Goal: Submit feedback/report problem: Submit feedback/report problem

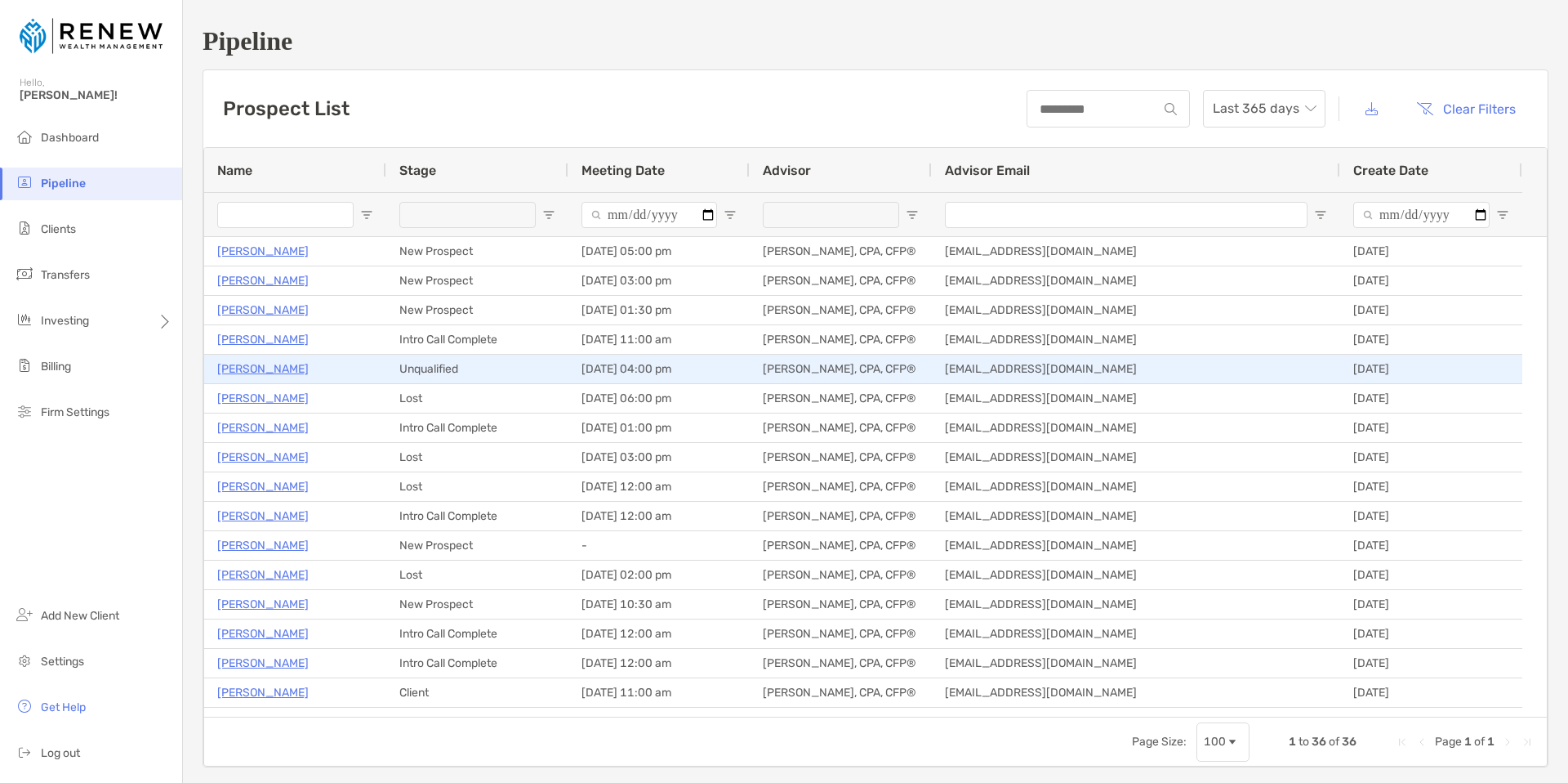
click at [261, 369] on p "[PERSON_NAME]" at bounding box center [263, 369] width 91 height 21
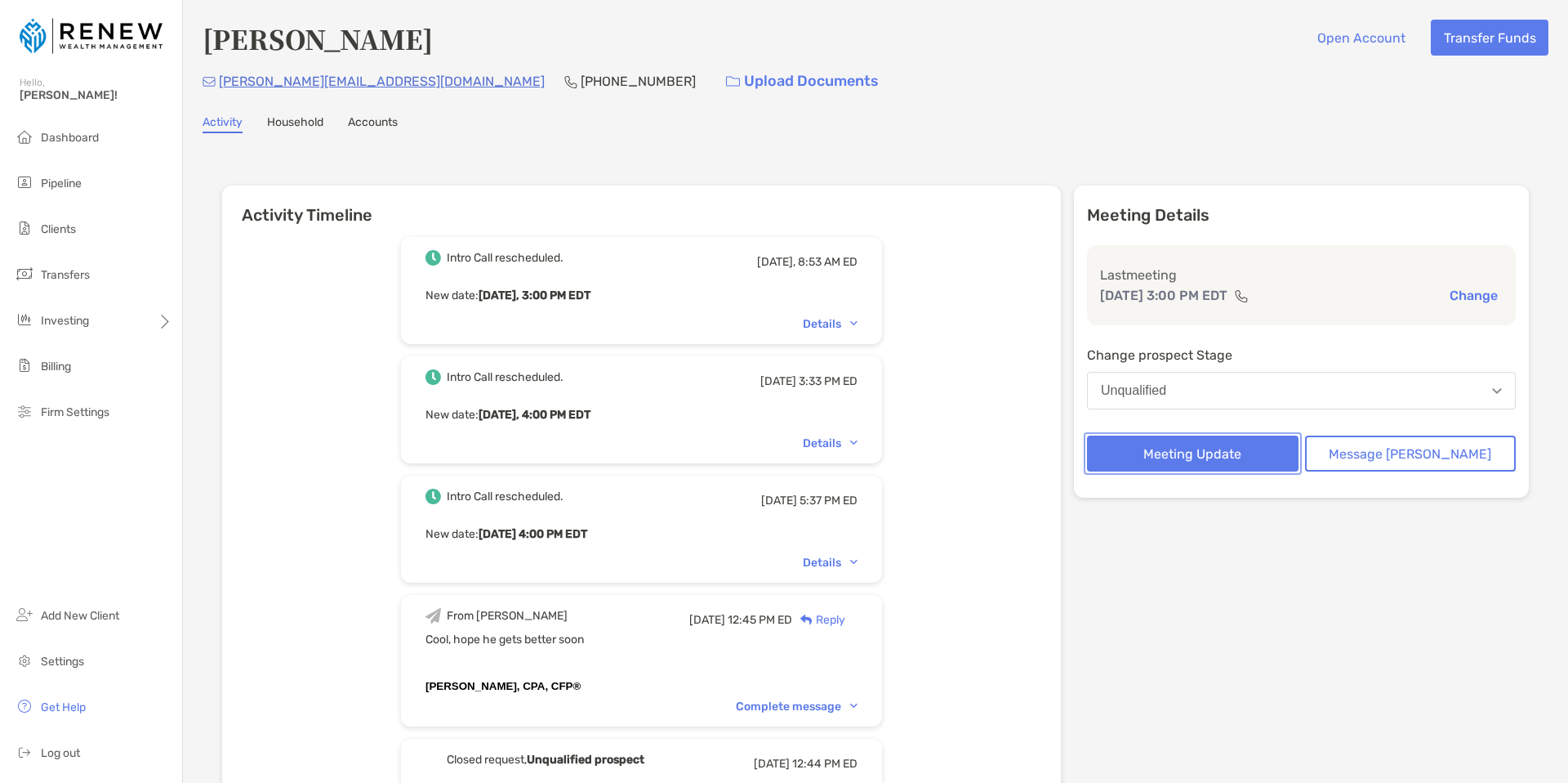
click at [1257, 458] on button "Meeting Update" at bounding box center [1193, 453] width 212 height 36
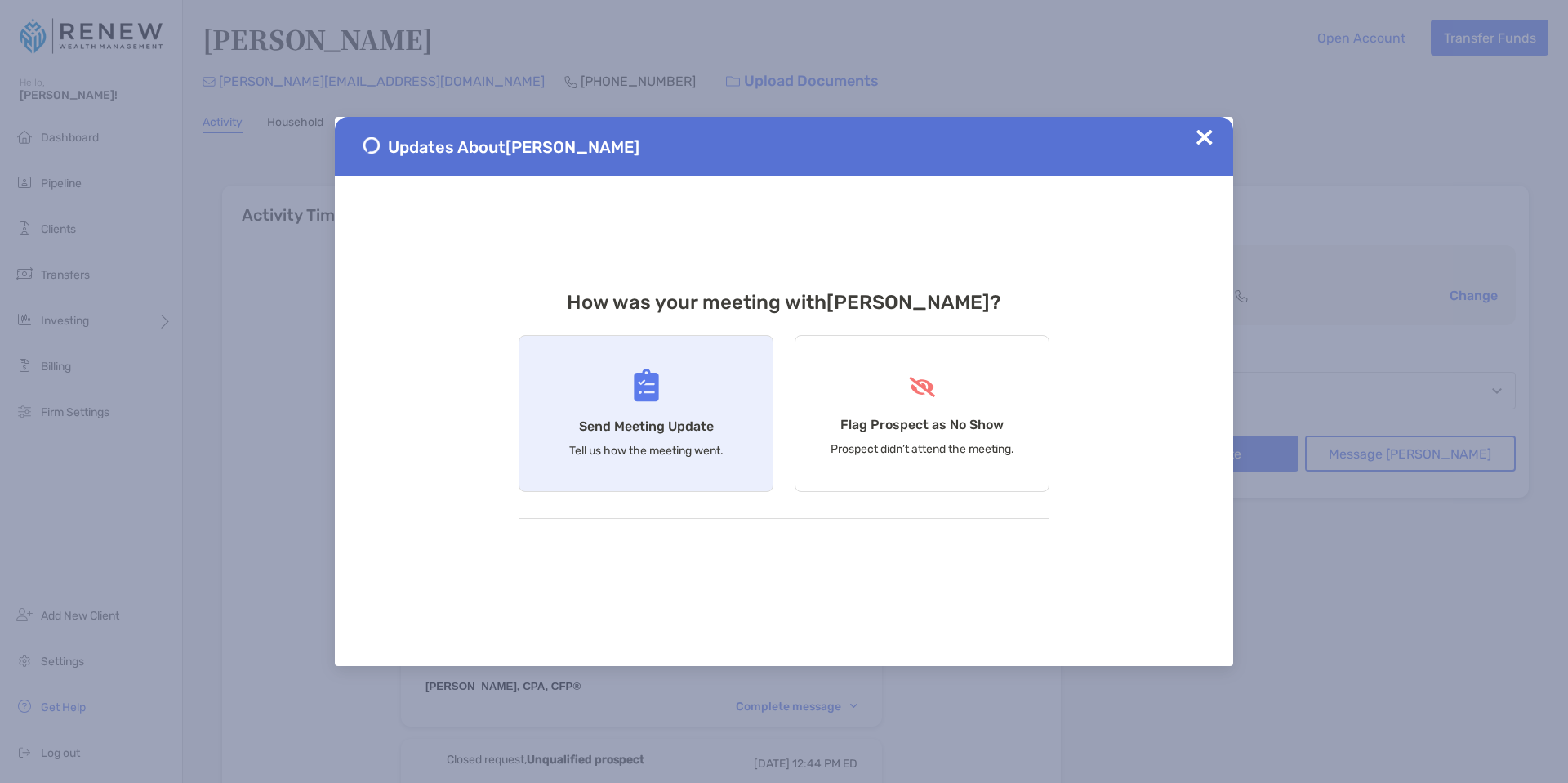
click at [656, 417] on div "Send Meeting Update Tell us how the meeting went." at bounding box center [645, 413] width 255 height 157
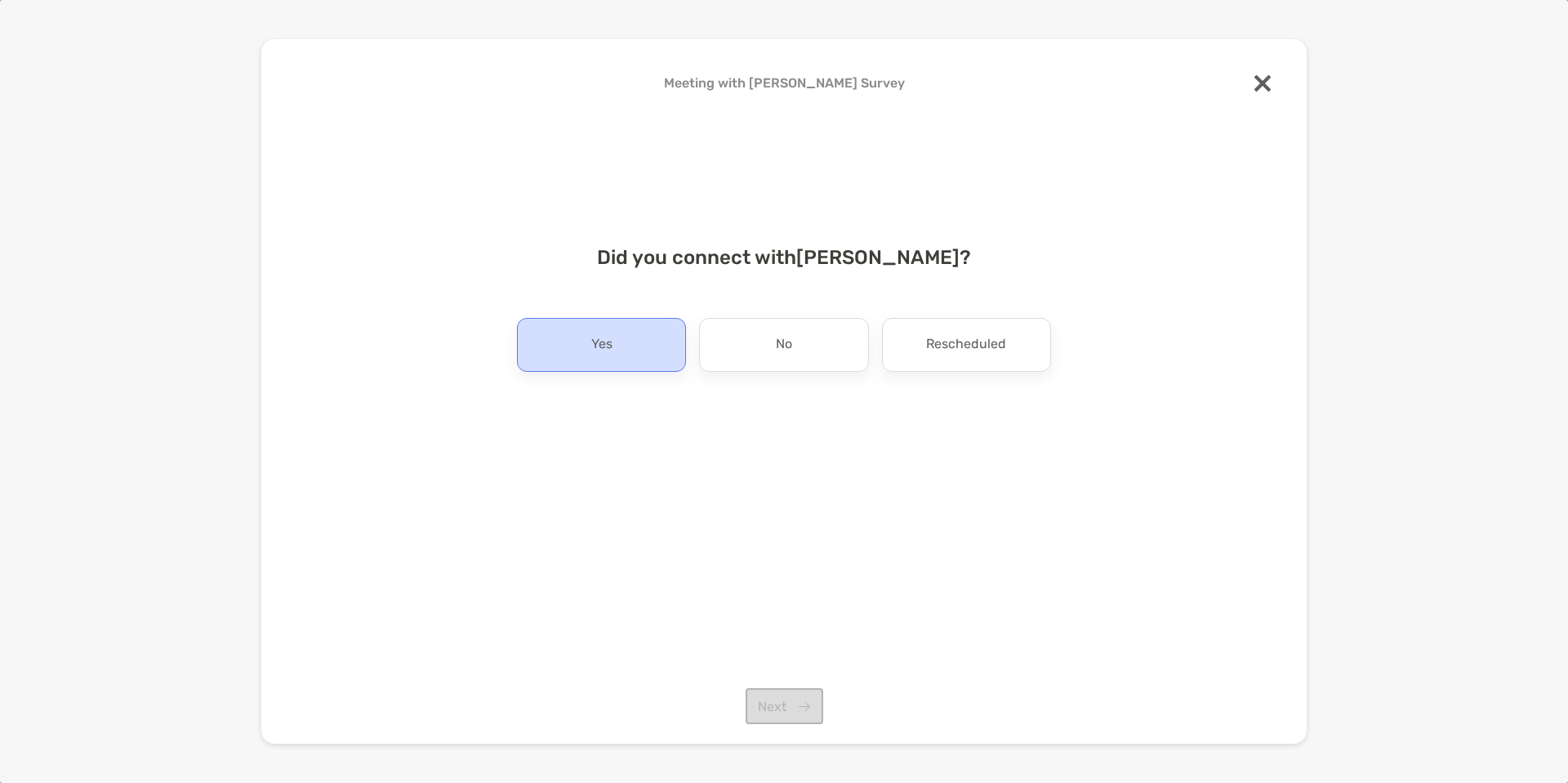
click at [646, 349] on div "Yes" at bounding box center [602, 345] width 169 height 54
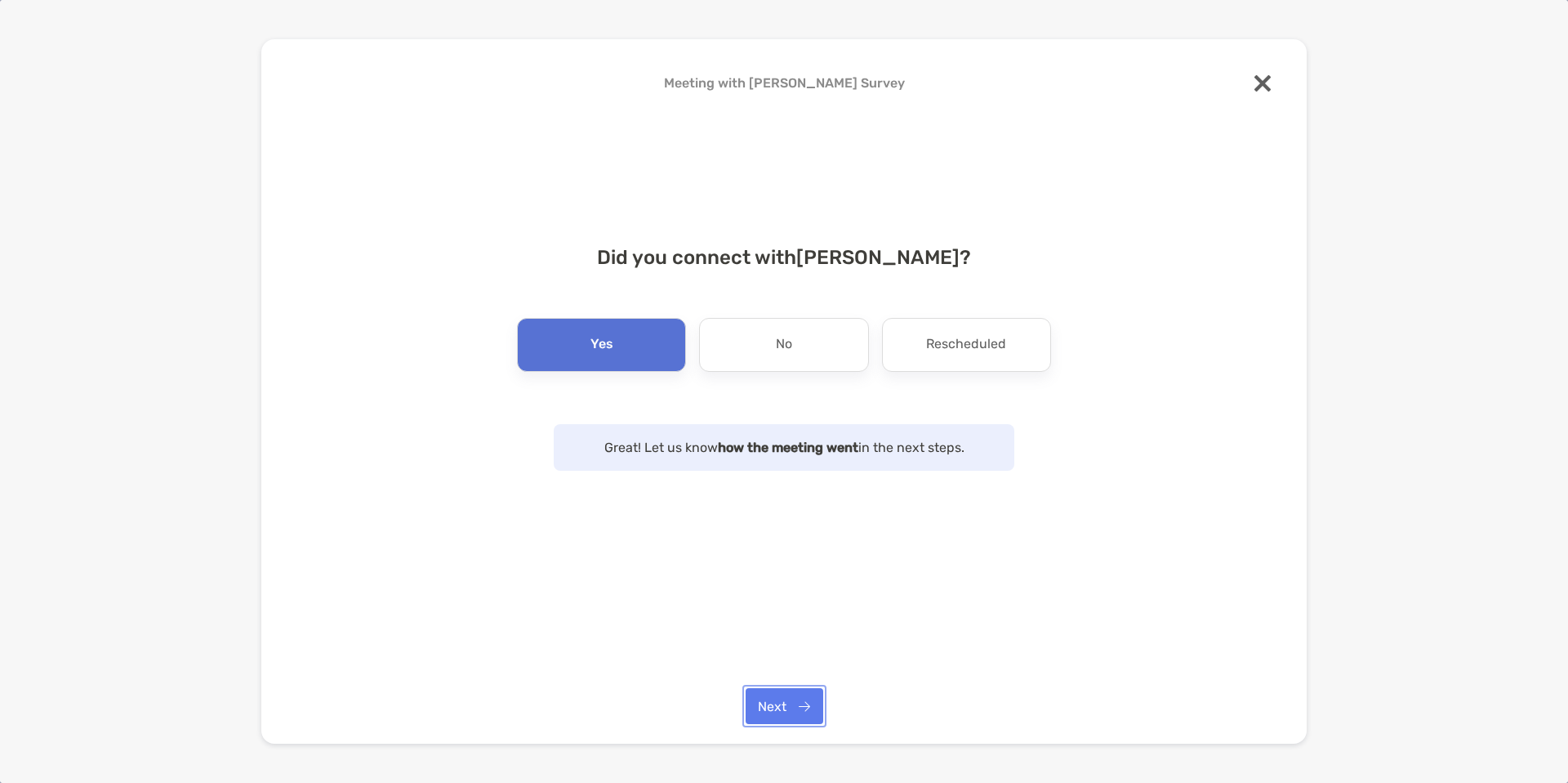
click at [786, 694] on button "Next" at bounding box center [784, 706] width 77 height 36
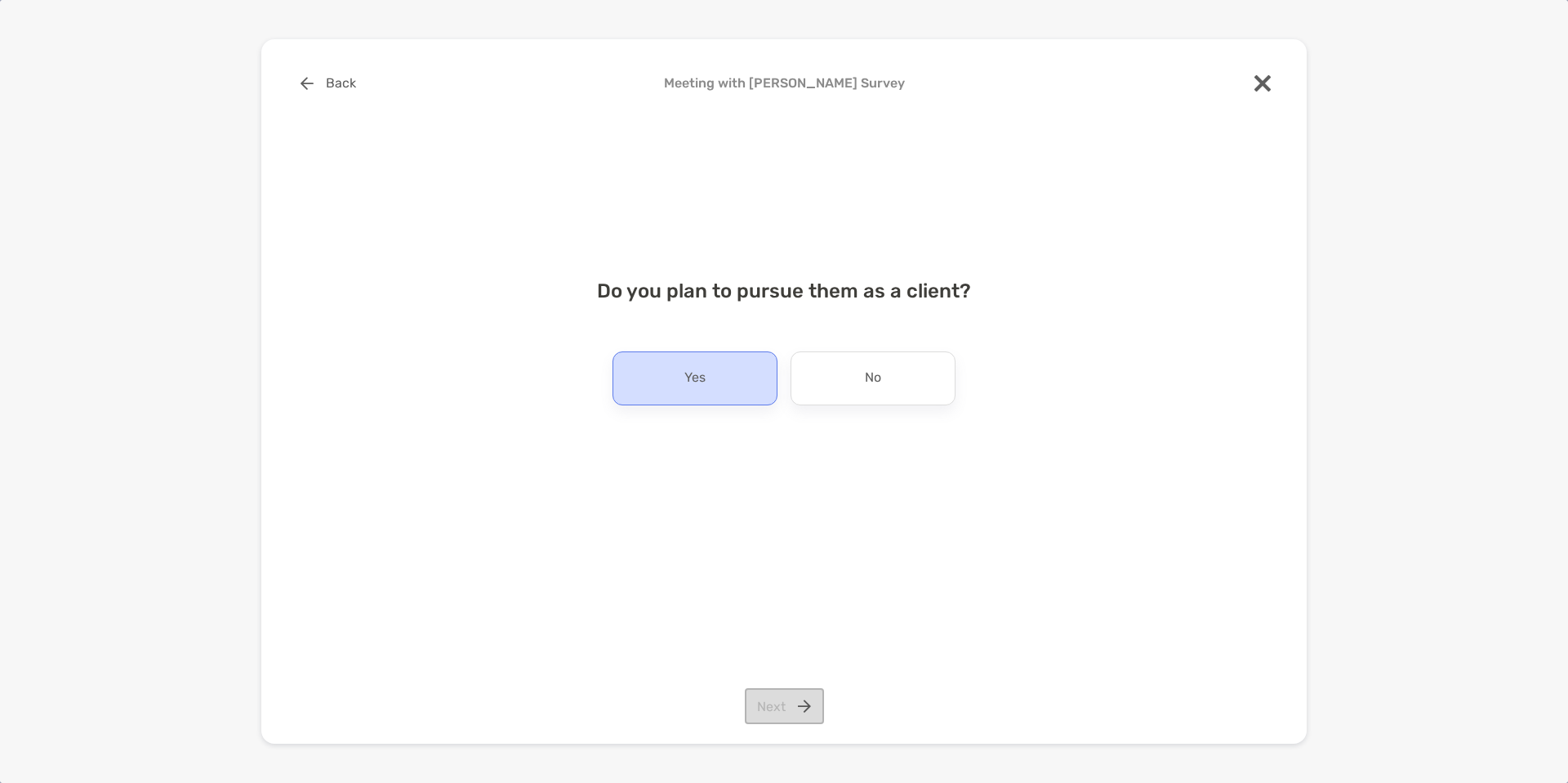
click at [708, 381] on div "Yes" at bounding box center [695, 379] width 165 height 54
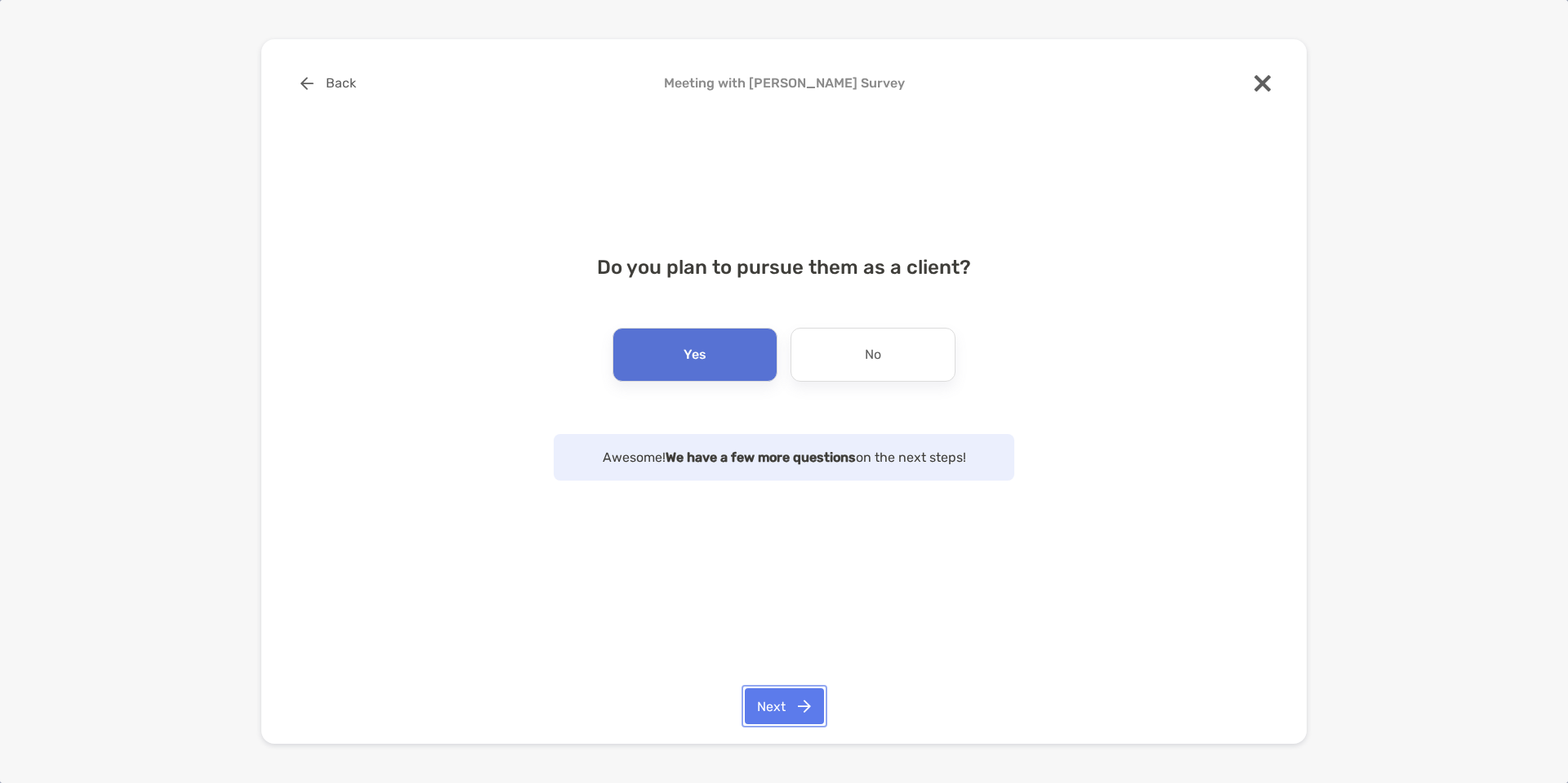
click at [794, 715] on button "Next" at bounding box center [784, 706] width 79 height 36
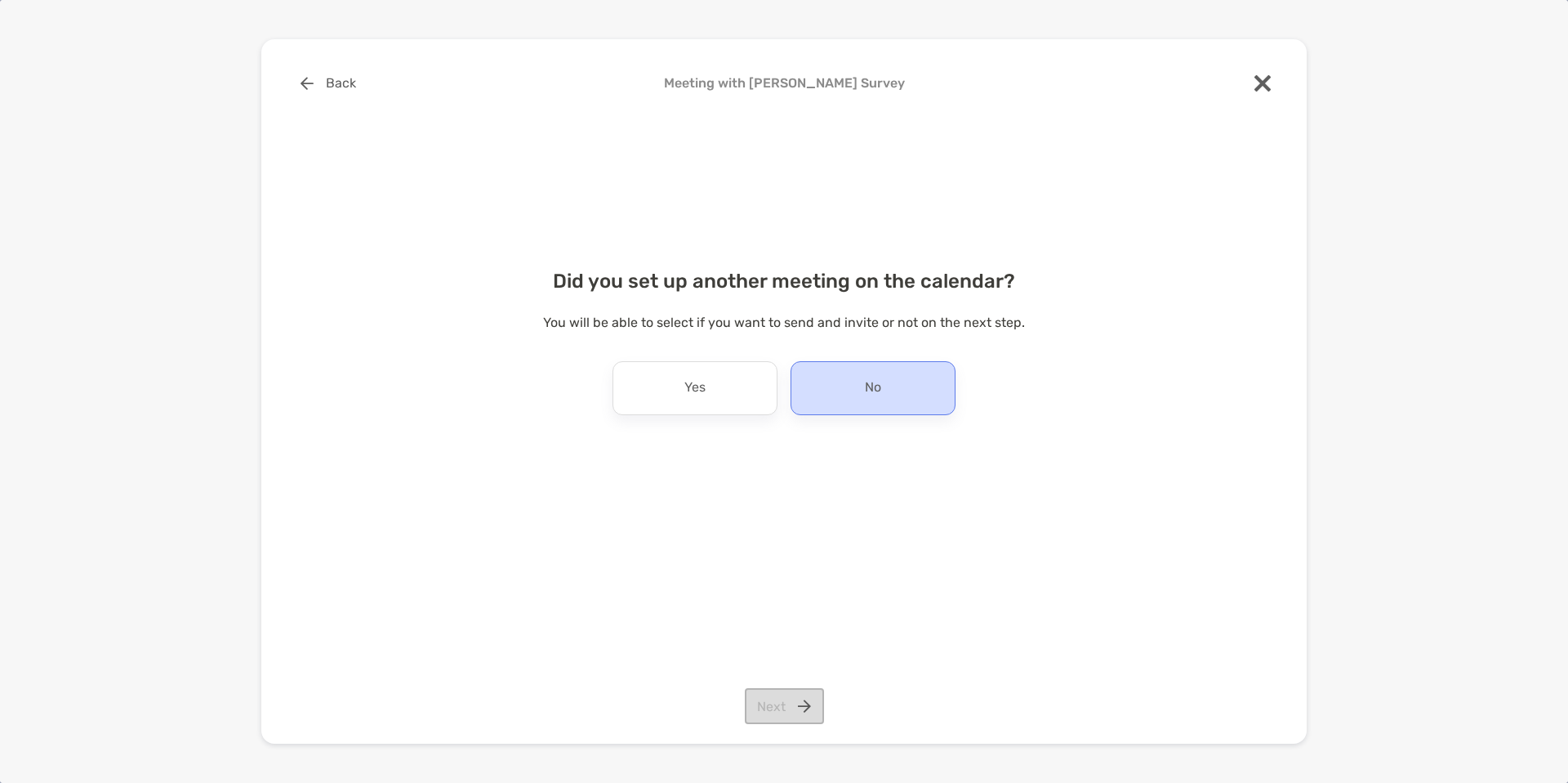
click at [888, 378] on div "No" at bounding box center [873, 389] width 165 height 54
click at [791, 708] on button "Next" at bounding box center [784, 706] width 79 height 36
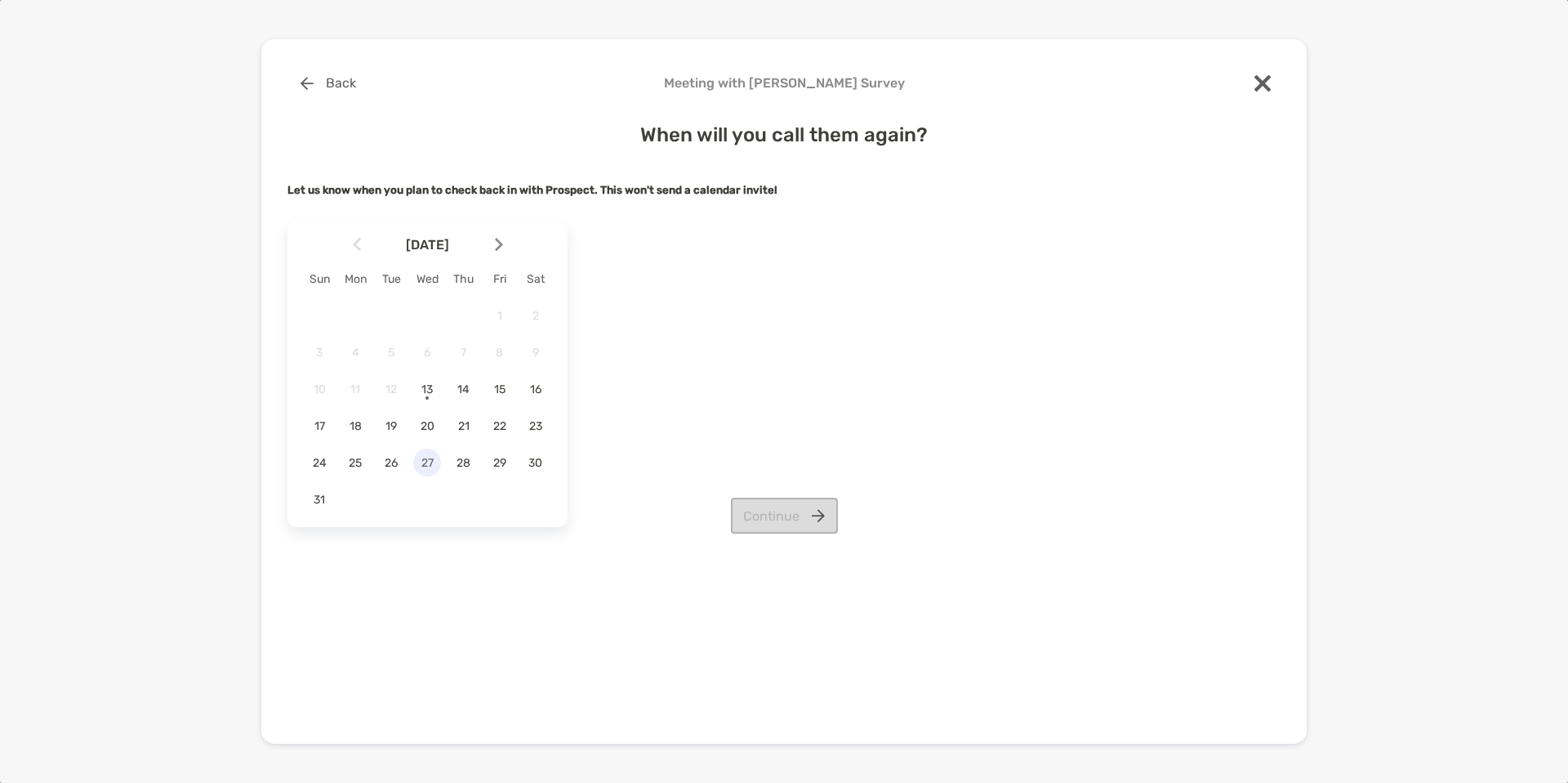
click at [428, 463] on span "27" at bounding box center [427, 463] width 28 height 14
click at [794, 522] on button "Continue" at bounding box center [784, 516] width 107 height 36
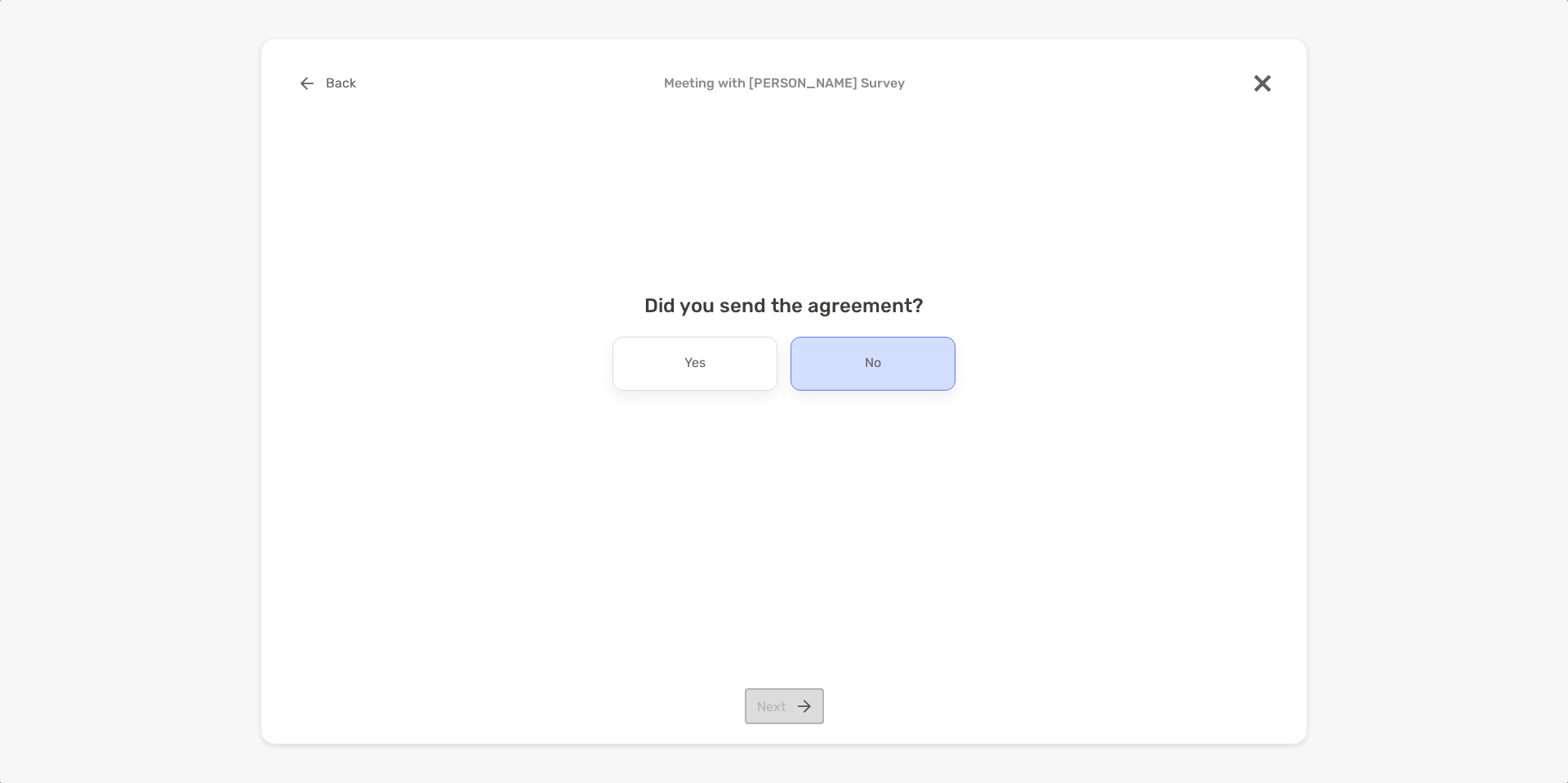
click at [849, 369] on div "No" at bounding box center [873, 364] width 165 height 54
click at [780, 704] on button "Next" at bounding box center [784, 706] width 79 height 36
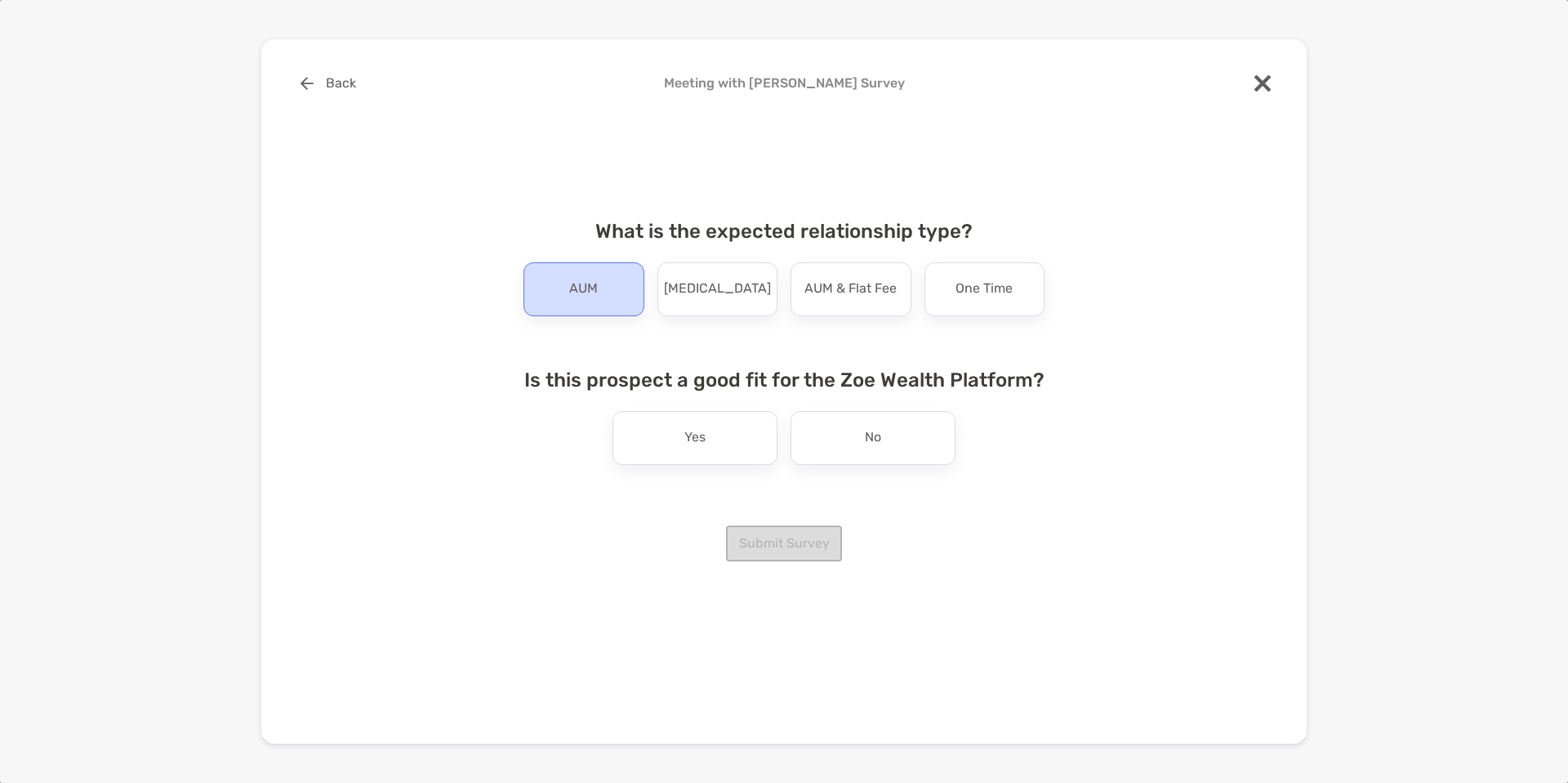
click at [592, 286] on p "AUM" at bounding box center [583, 289] width 29 height 26
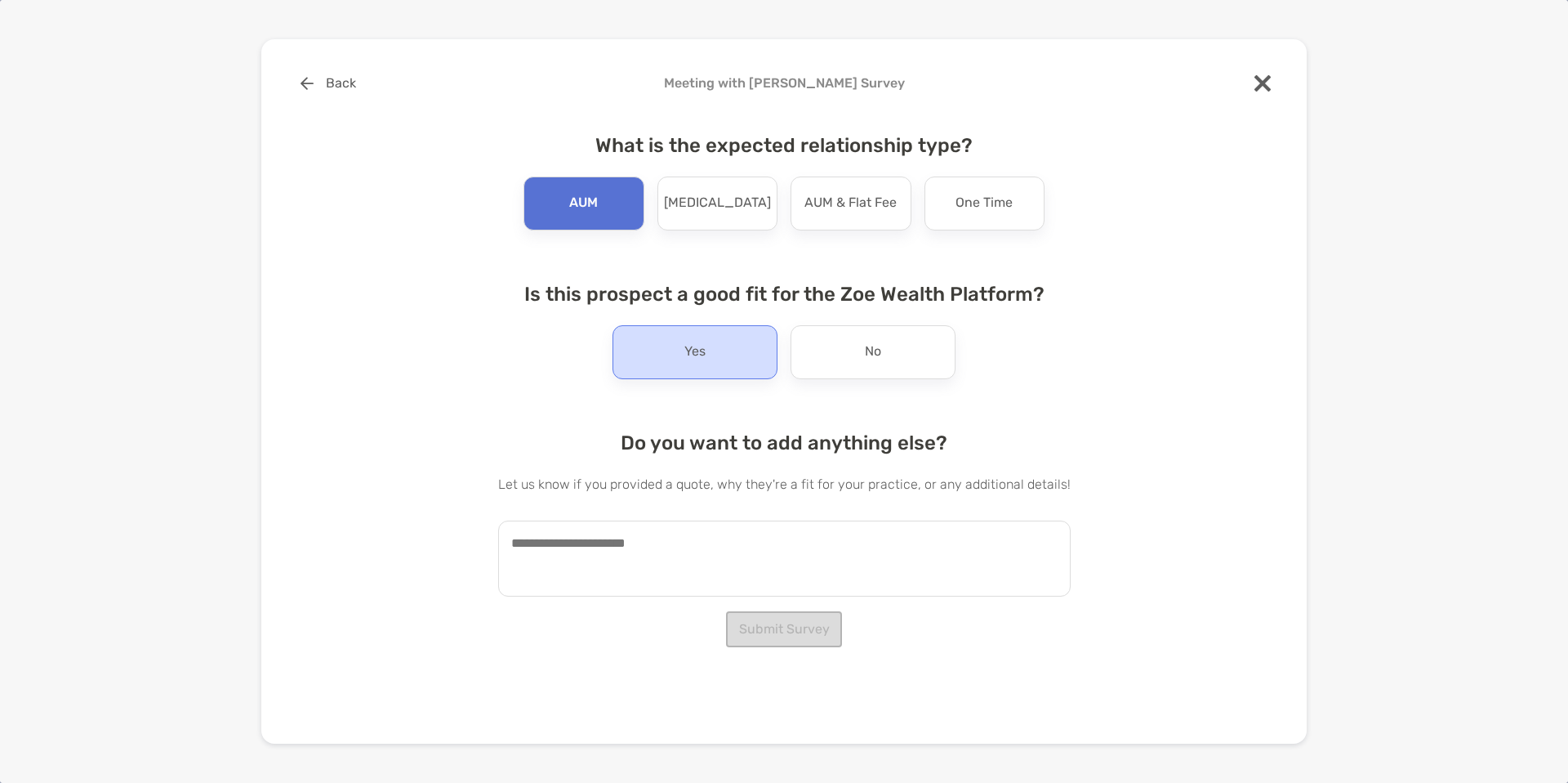
click at [672, 360] on div "Yes" at bounding box center [695, 352] width 165 height 54
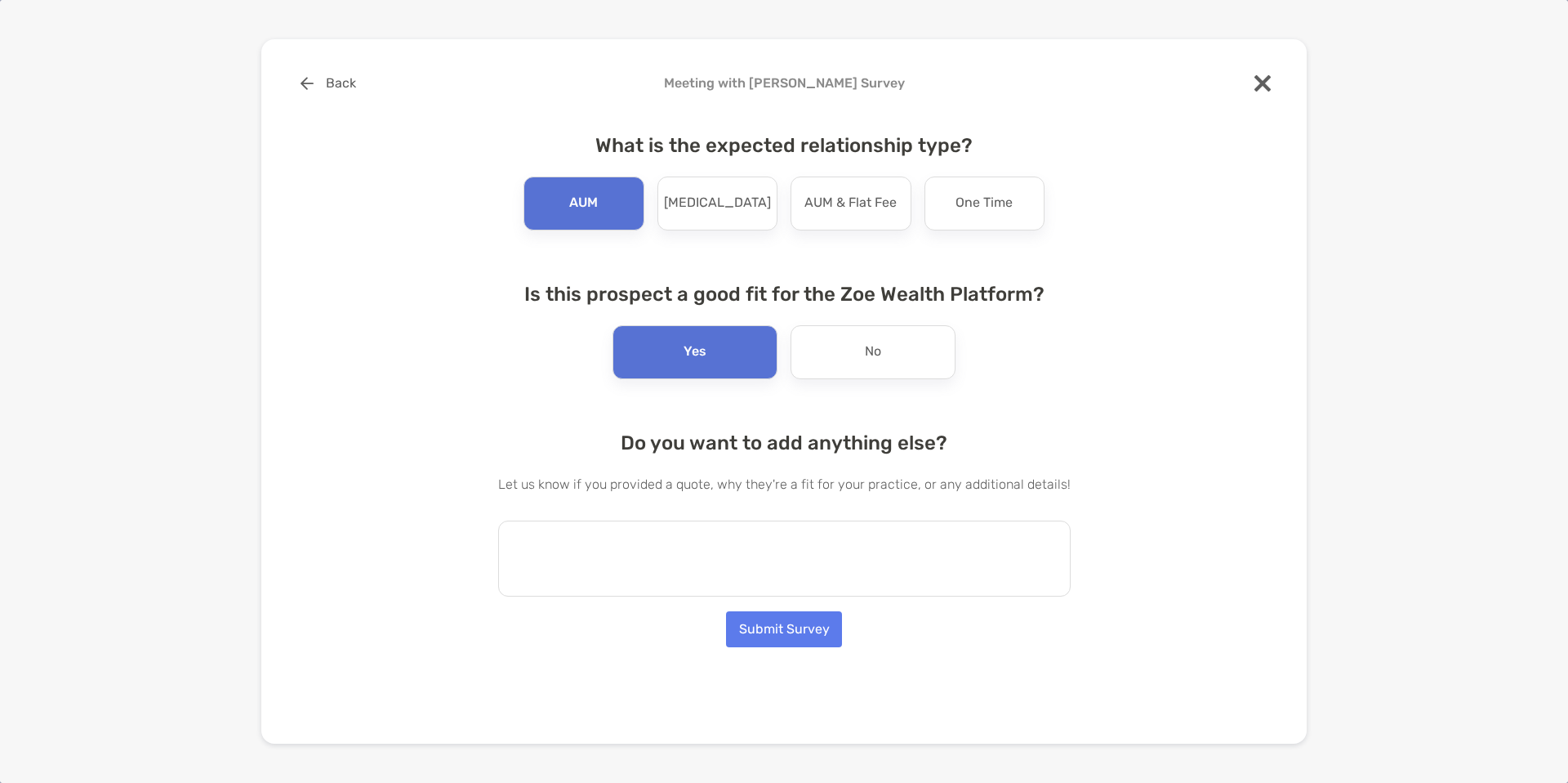
click at [669, 551] on textarea at bounding box center [784, 558] width 573 height 76
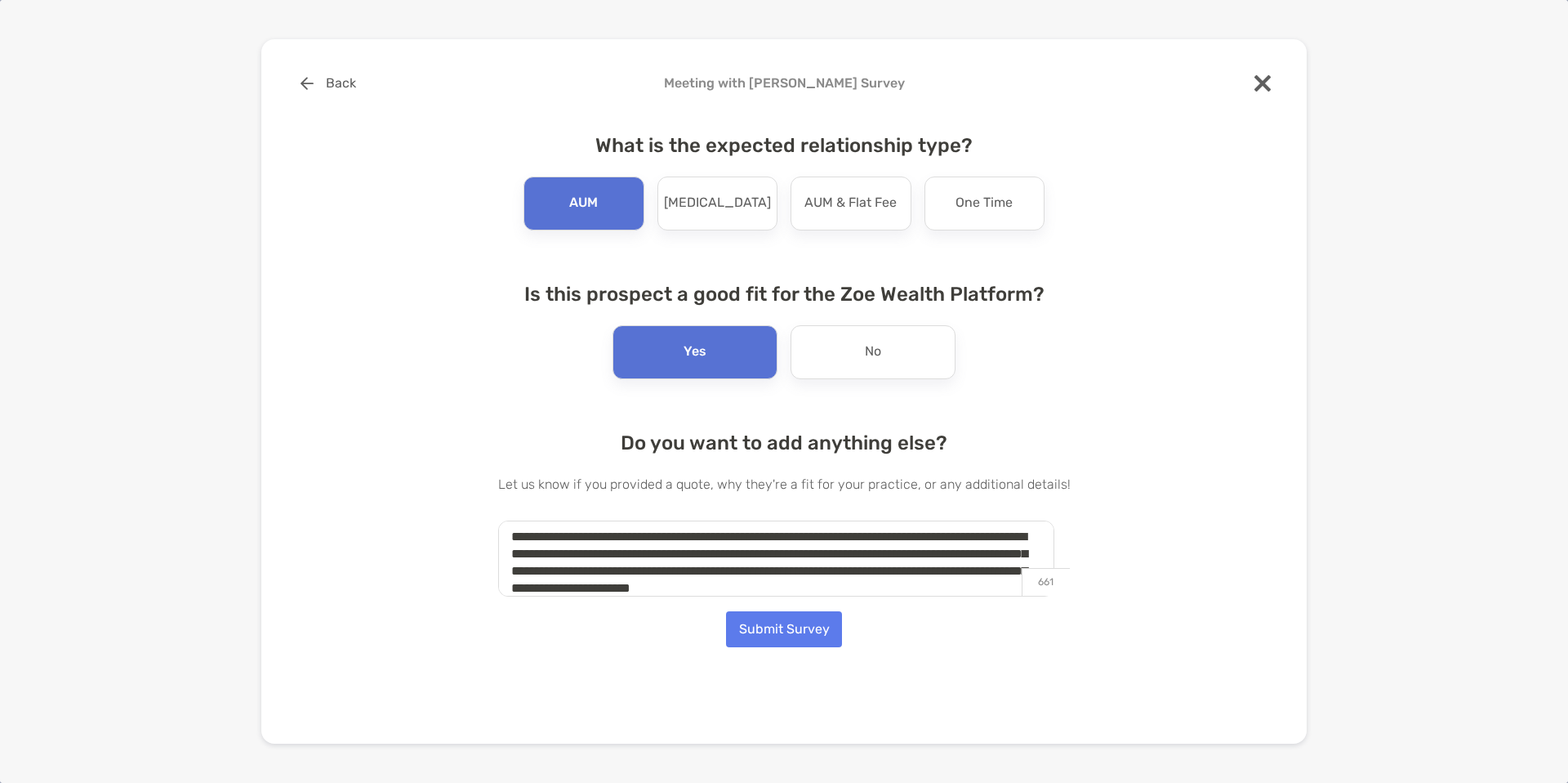
scroll to position [24, 0]
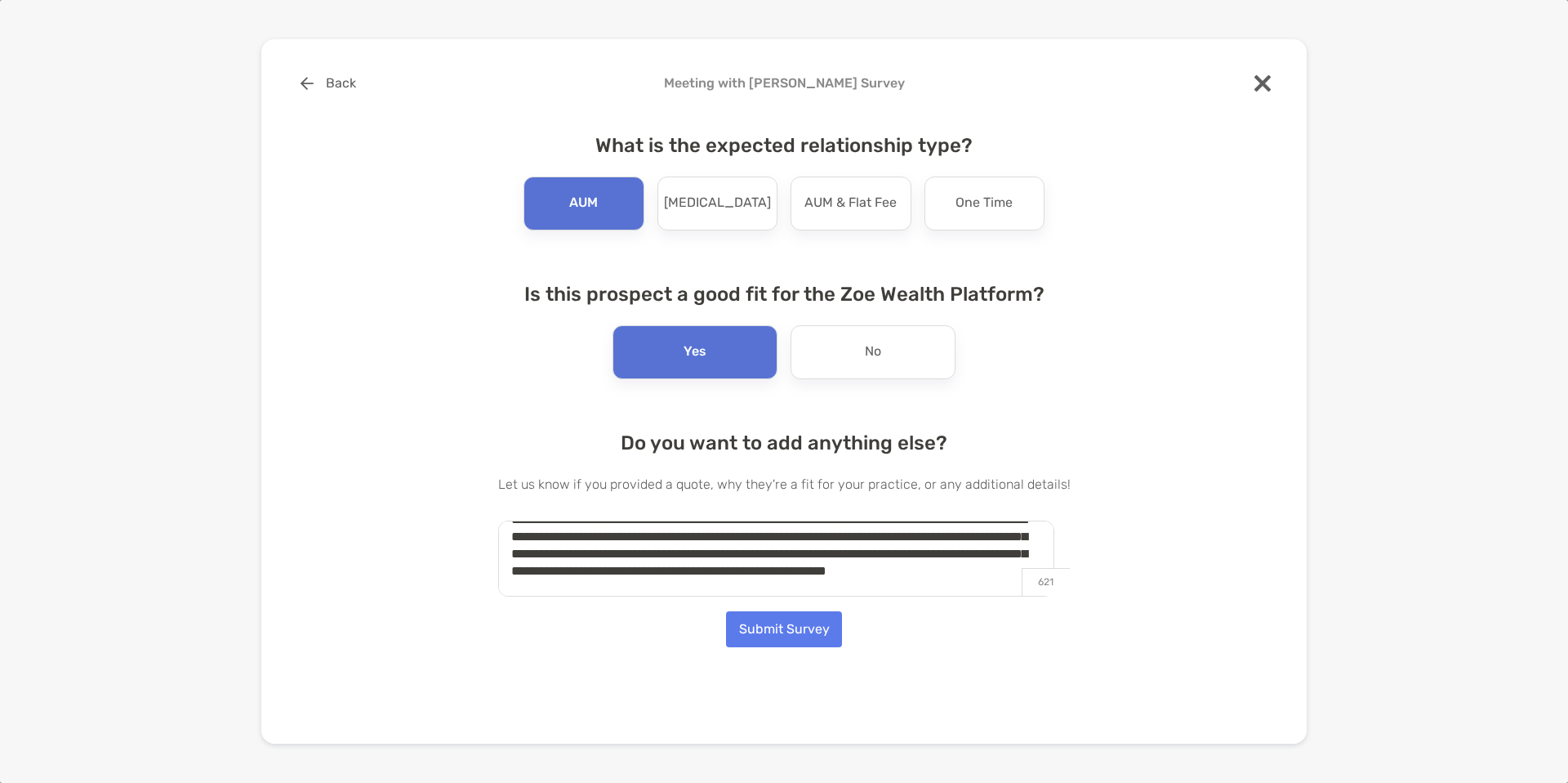
type textarea "**********"
click at [779, 628] on button "Submit Survey" at bounding box center [784, 629] width 116 height 36
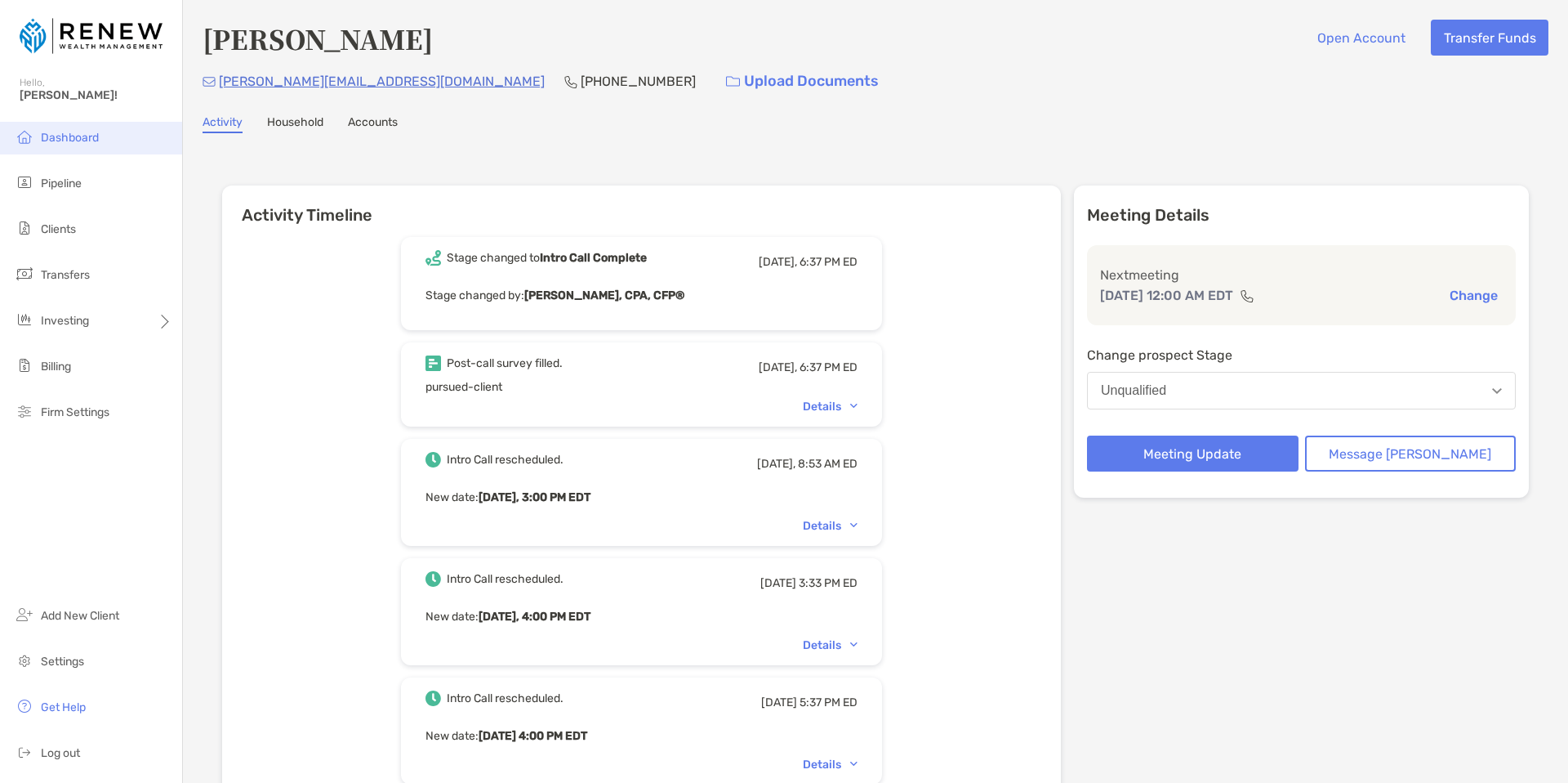
click at [103, 136] on li "Dashboard" at bounding box center [90, 138] width 182 height 33
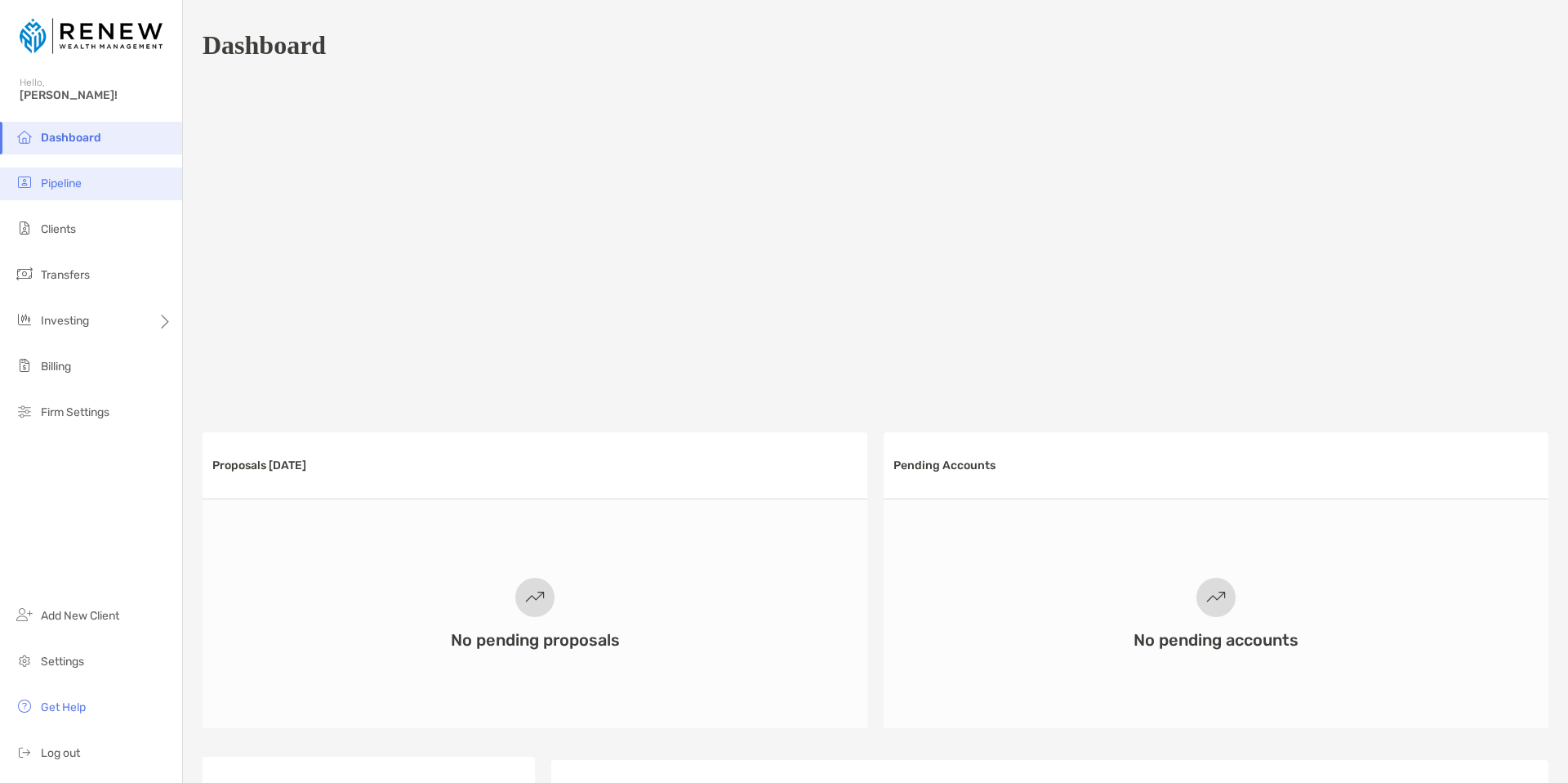
click at [105, 178] on li "Pipeline" at bounding box center [90, 184] width 182 height 33
